Goal: Task Accomplishment & Management: Manage account settings

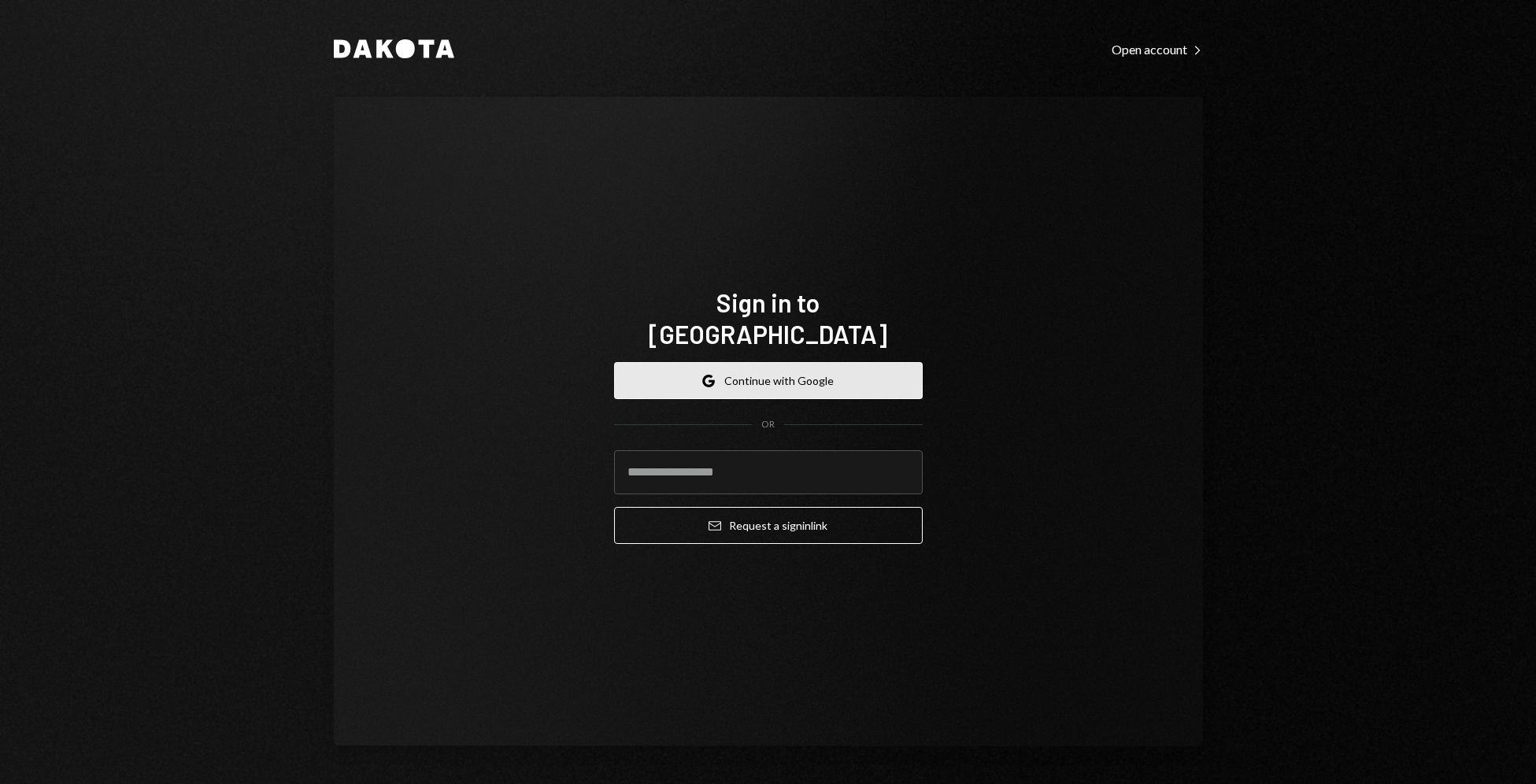
click at [772, 372] on button "Google Continue with Google" at bounding box center [768, 380] width 309 height 37
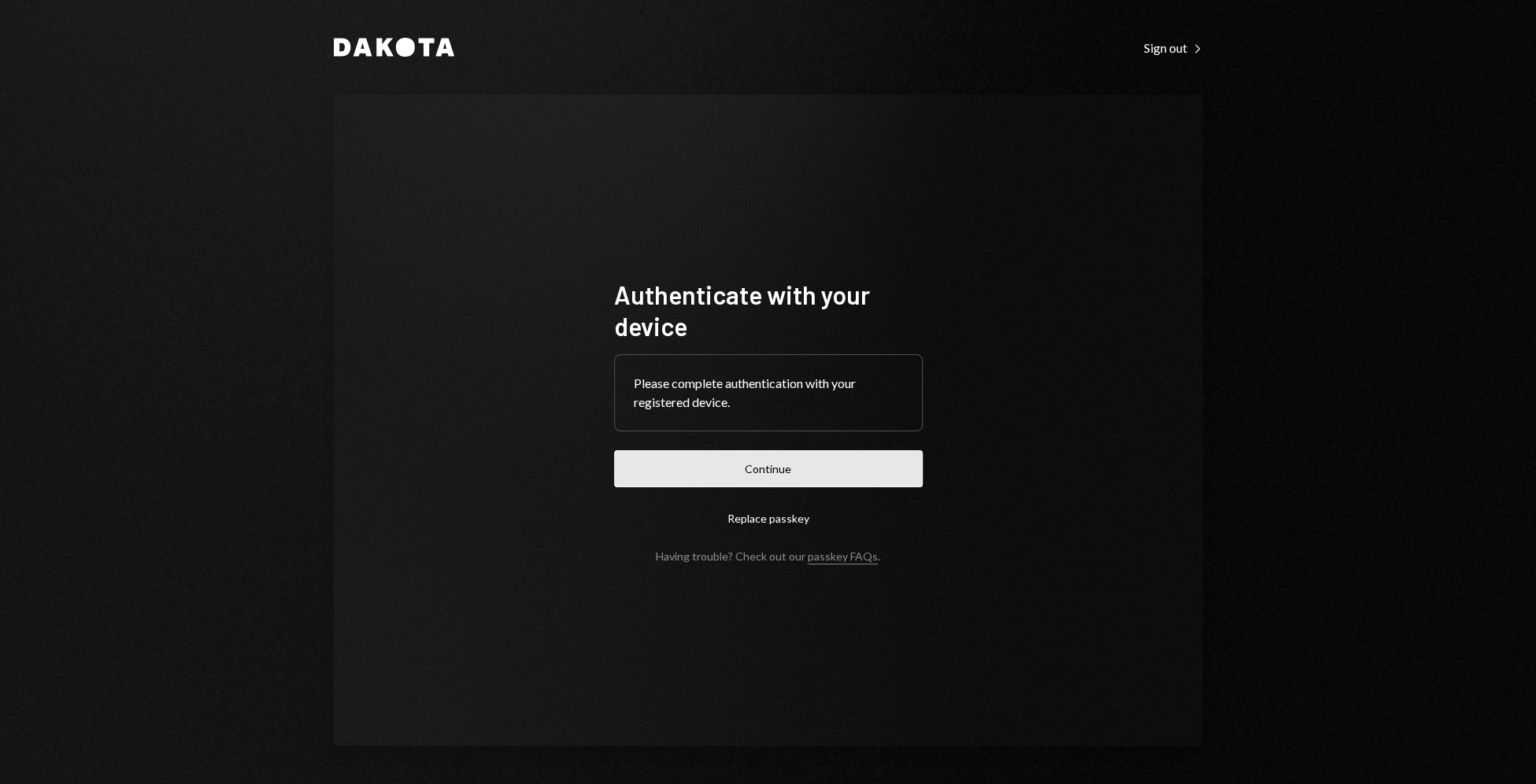
click at [768, 476] on button "Continue" at bounding box center [768, 468] width 309 height 37
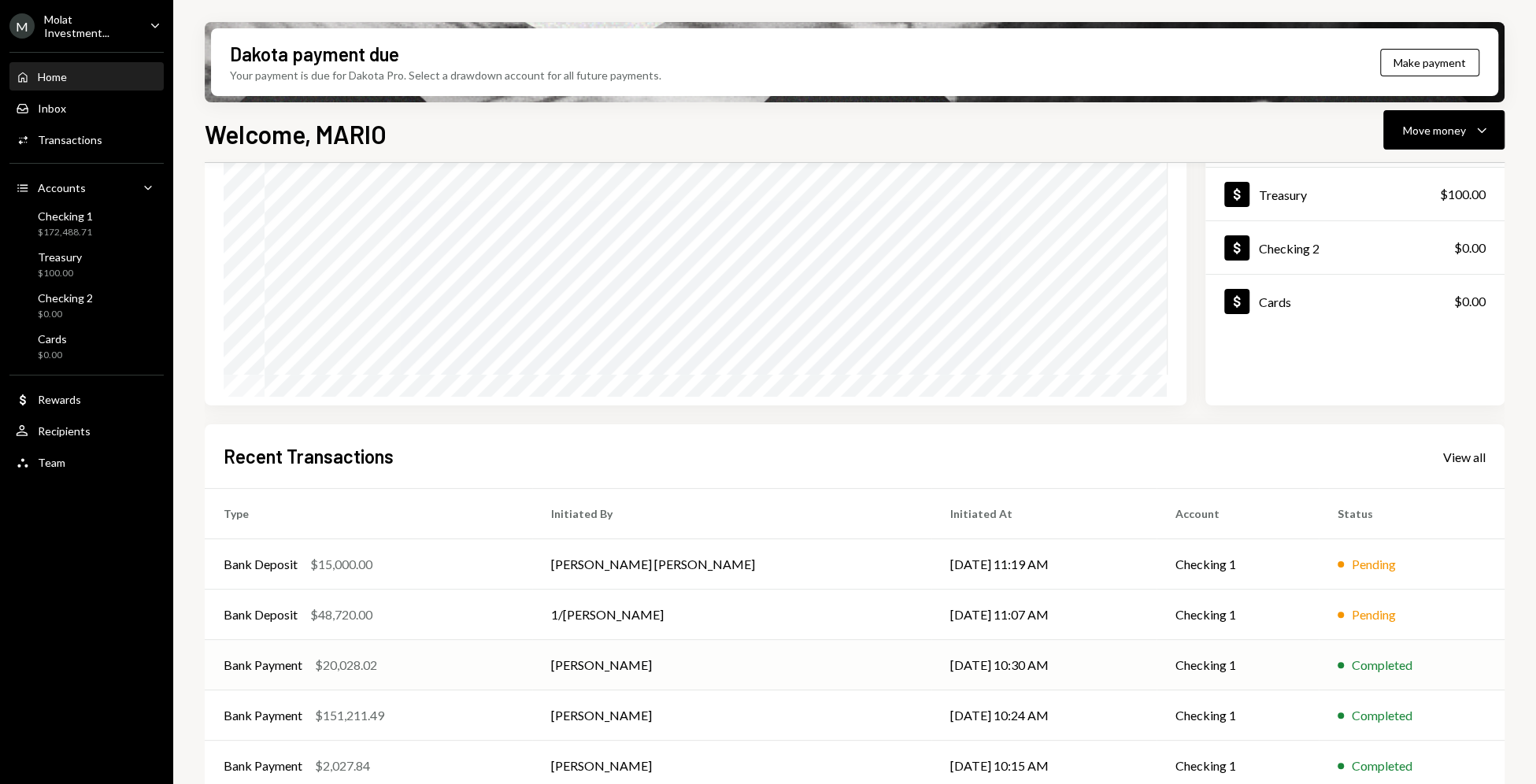
scroll to position [164, 0]
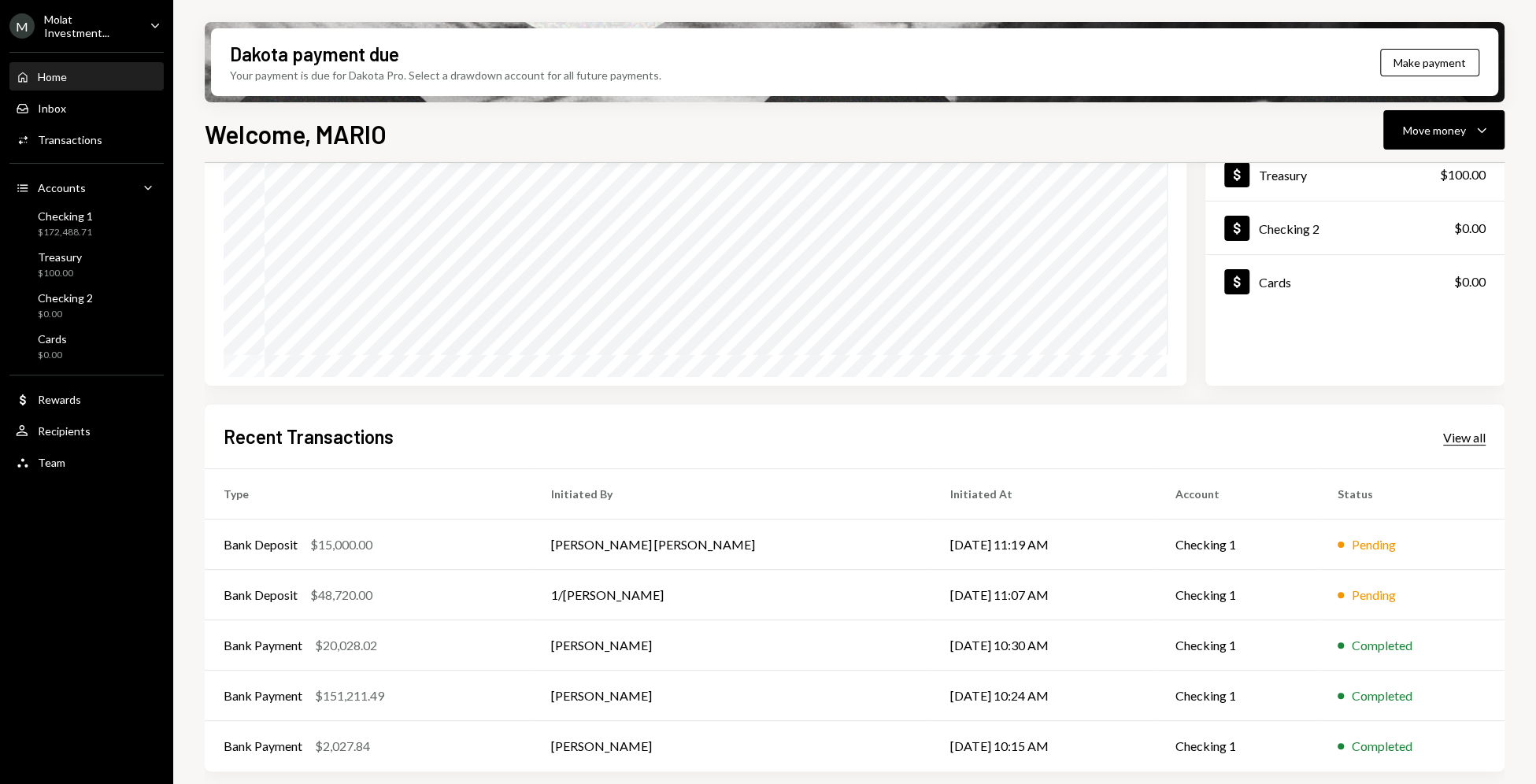
click at [1460, 431] on div "View all" at bounding box center [1463, 438] width 43 height 16
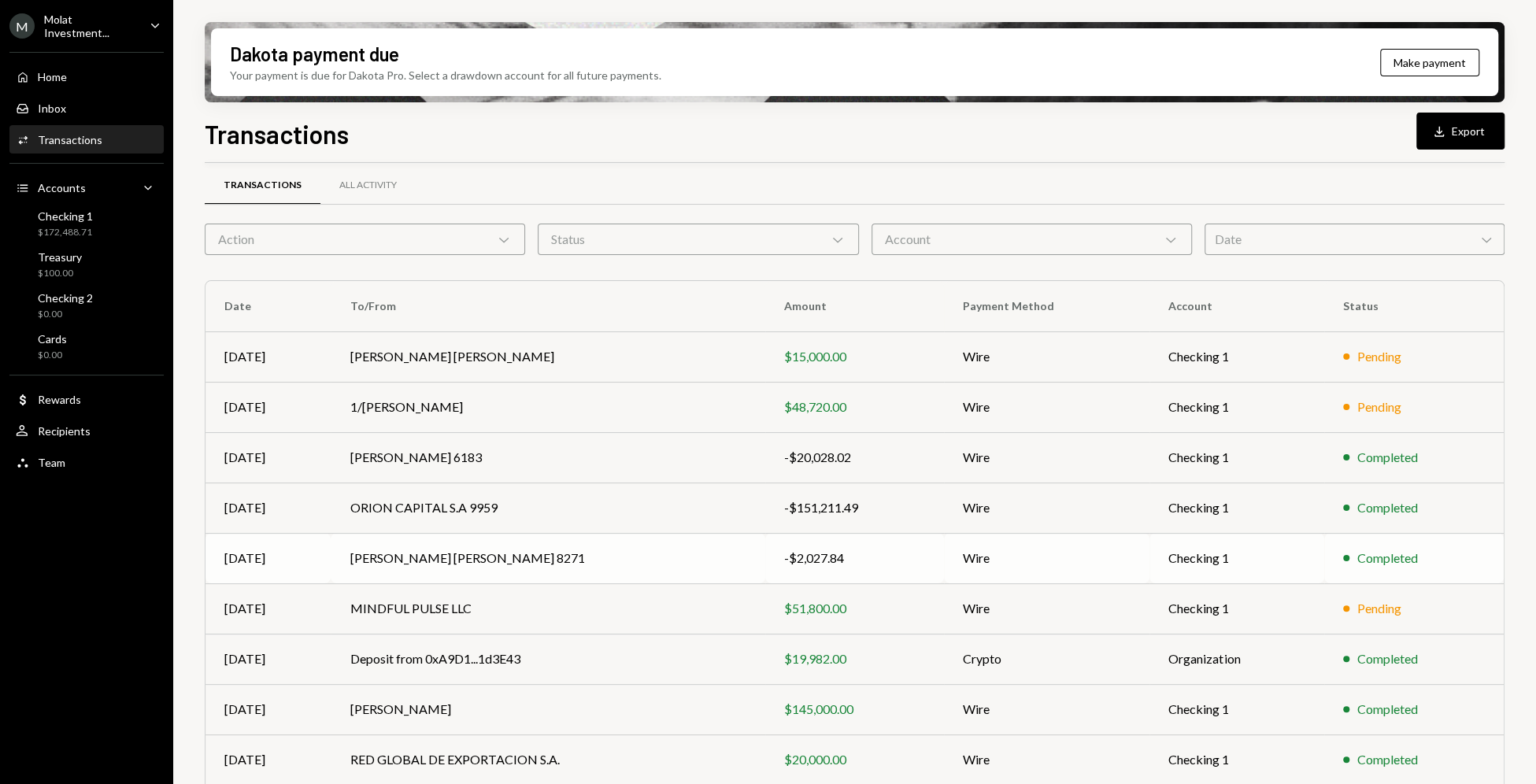
scroll to position [32, 0]
